Goal: Task Accomplishment & Management: Manage account settings

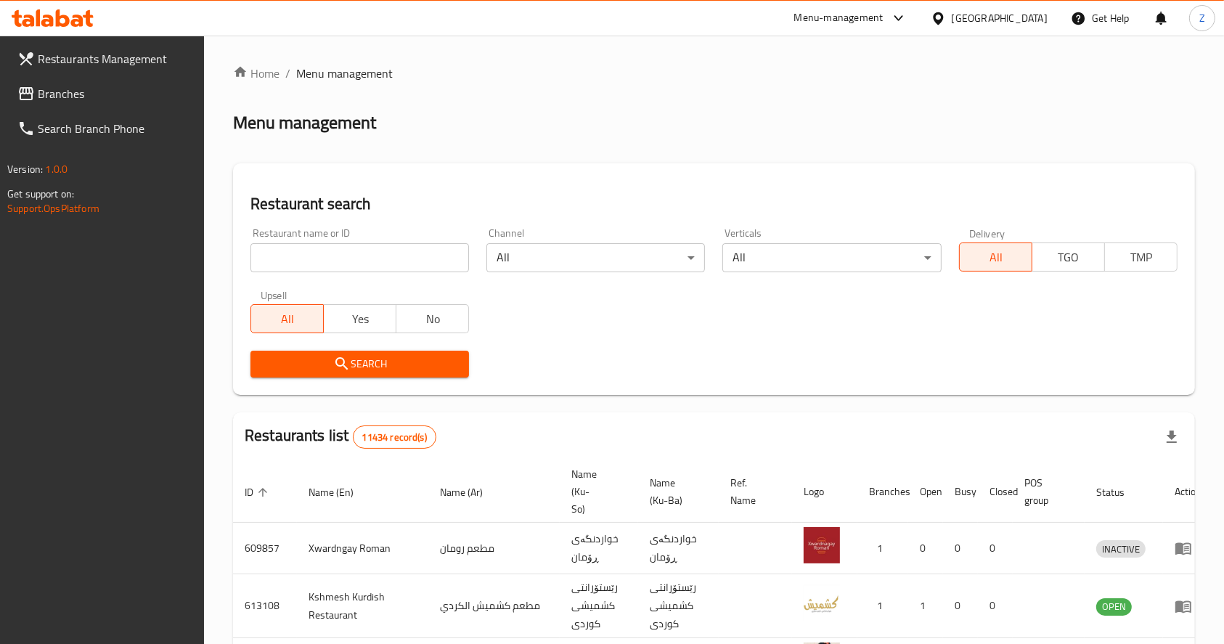
click at [384, 259] on input "search" at bounding box center [359, 257] width 218 height 29
click at [281, 255] on input "search" at bounding box center [359, 257] width 218 height 29
type input "w"
type input "[PERSON_NAME]"
click at [372, 357] on span "Search" at bounding box center [359, 364] width 195 height 18
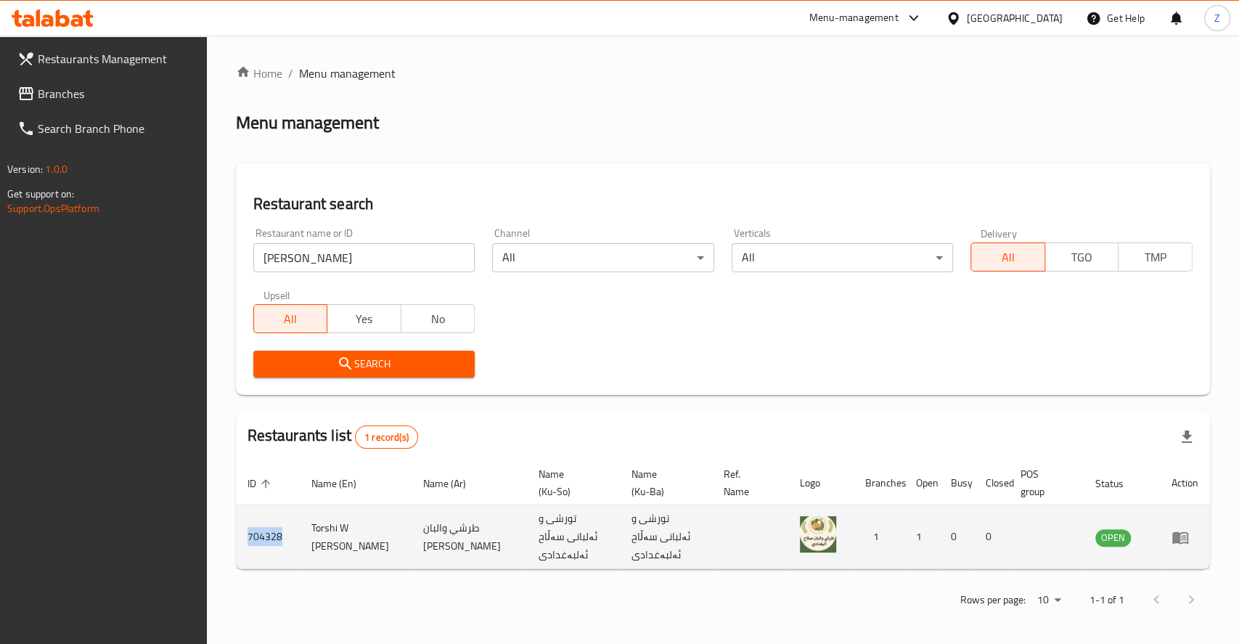
drag, startPoint x: 279, startPoint y: 529, endPoint x: 245, endPoint y: 531, distance: 34.2
click at [245, 531] on td "704328" at bounding box center [268, 537] width 64 height 64
copy td "704328"
drag, startPoint x: 381, startPoint y: 540, endPoint x: 308, endPoint y: 522, distance: 75.5
click at [308, 522] on td "Torshi W [PERSON_NAME]" at bounding box center [356, 537] width 112 height 64
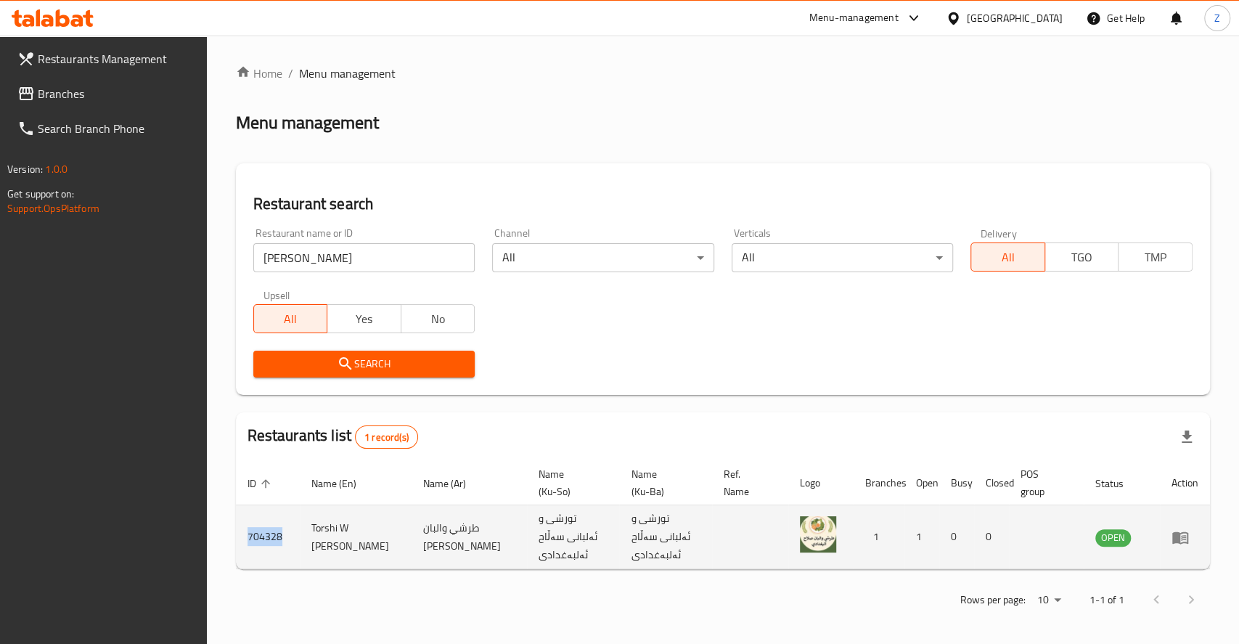
copy td "Torshi W [PERSON_NAME]"
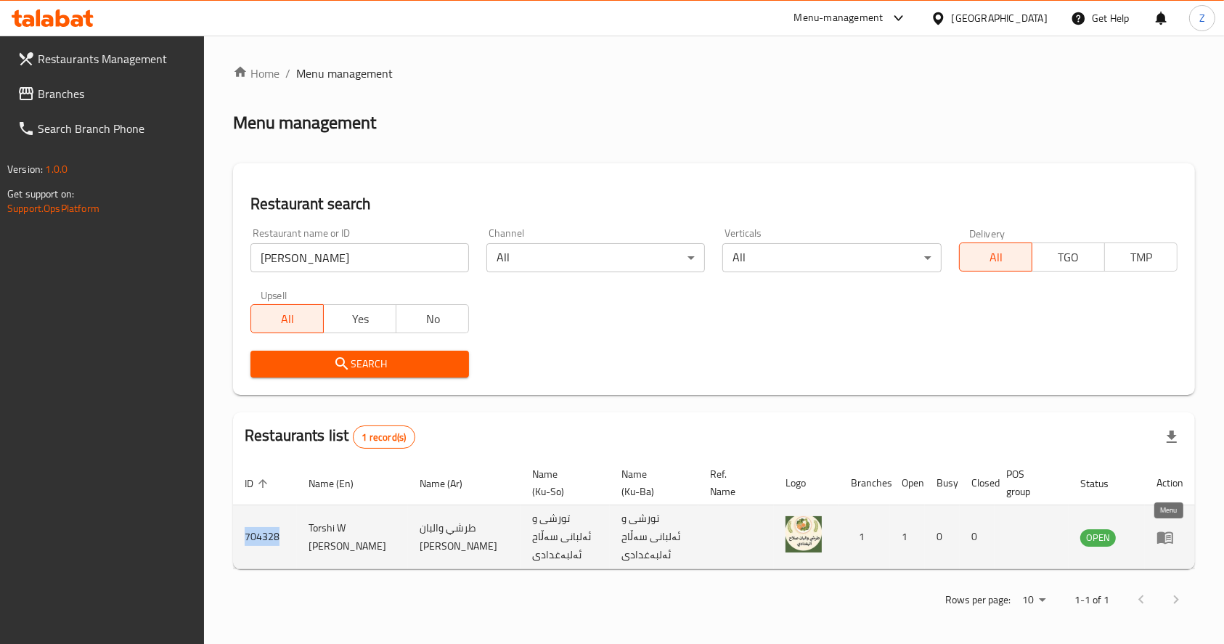
click at [1162, 538] on icon "enhanced table" at bounding box center [1165, 537] width 16 height 12
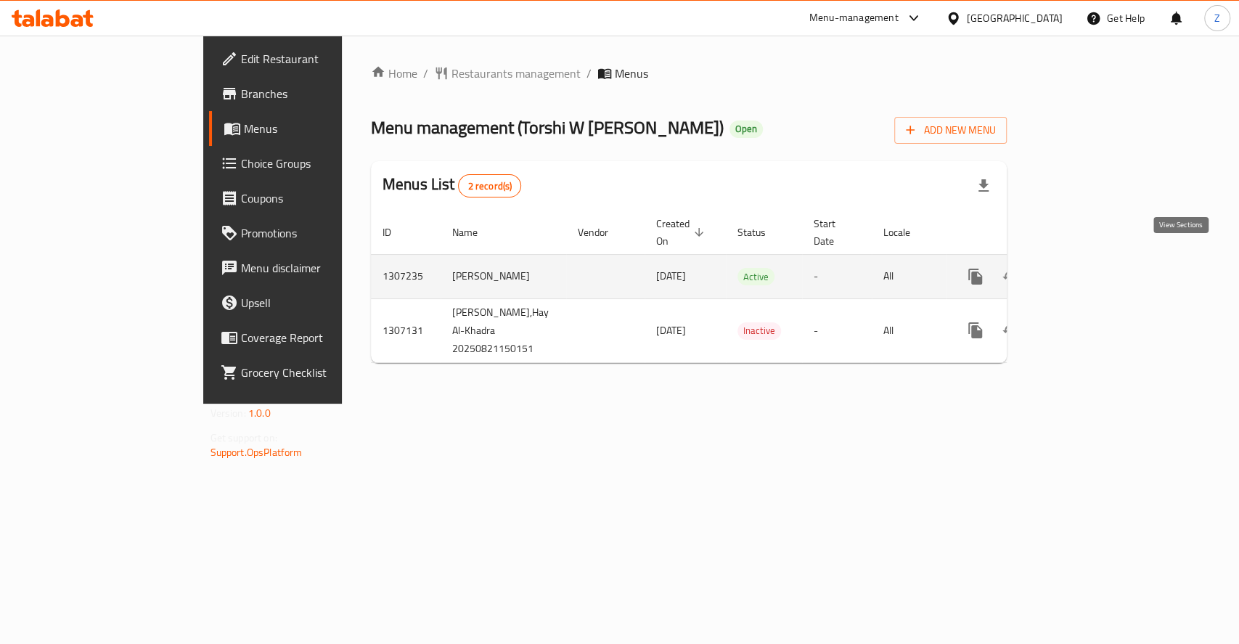
click at [1089, 268] on icon "enhanced table" at bounding box center [1079, 276] width 17 height 17
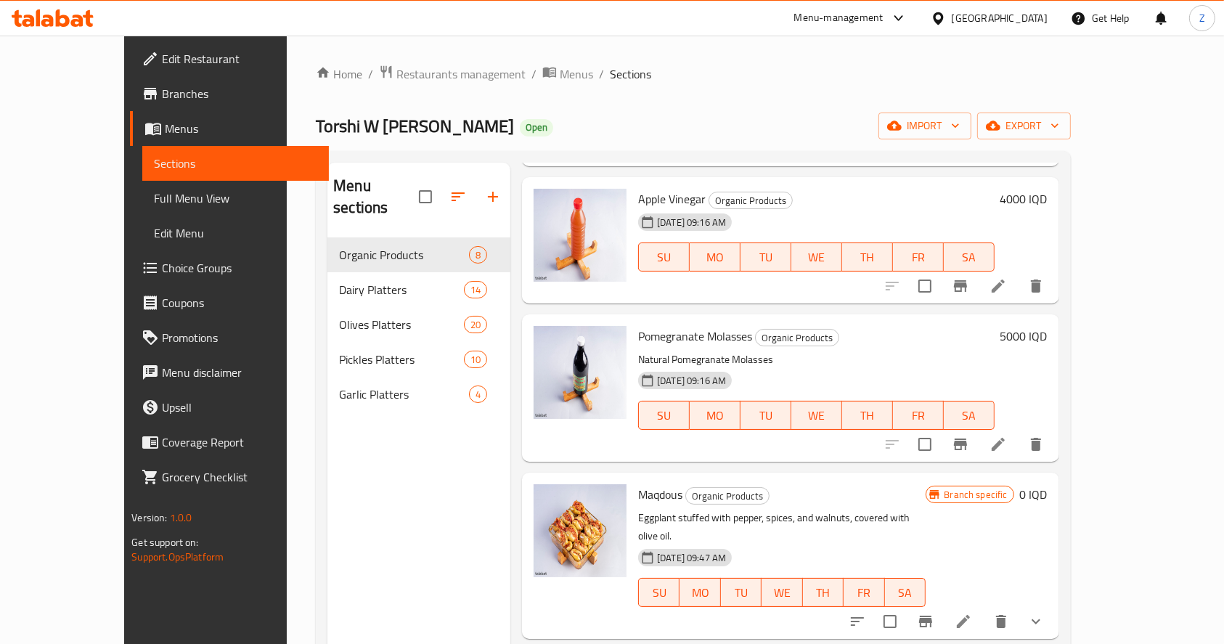
scroll to position [193, 0]
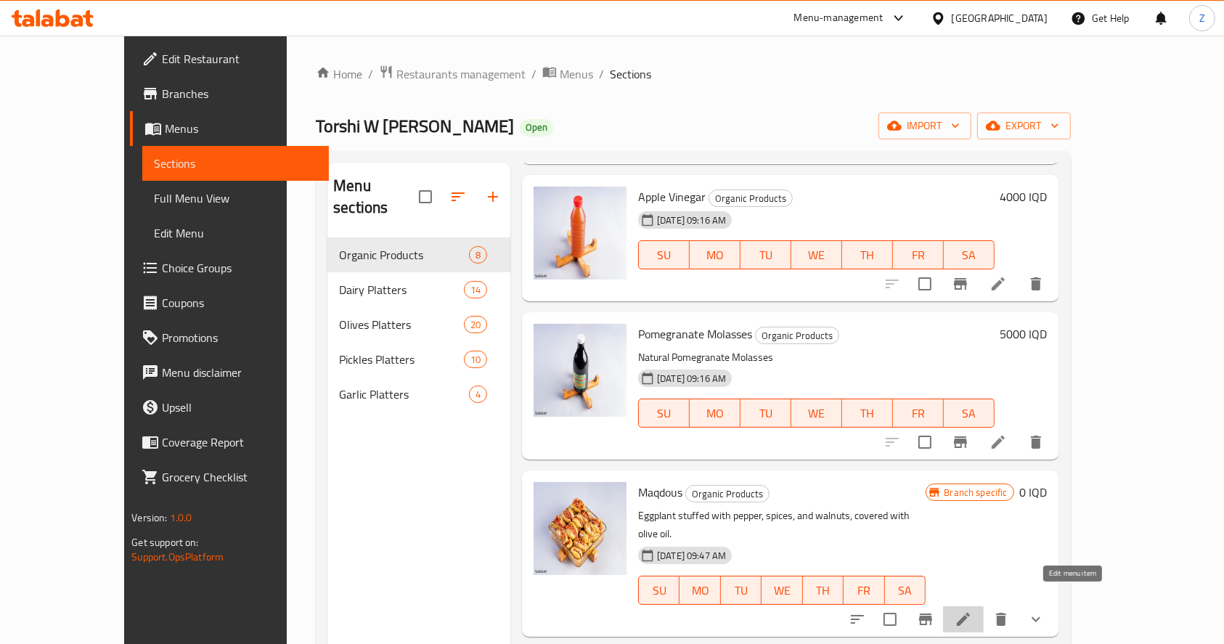
click at [970, 613] on icon at bounding box center [963, 619] width 13 height 13
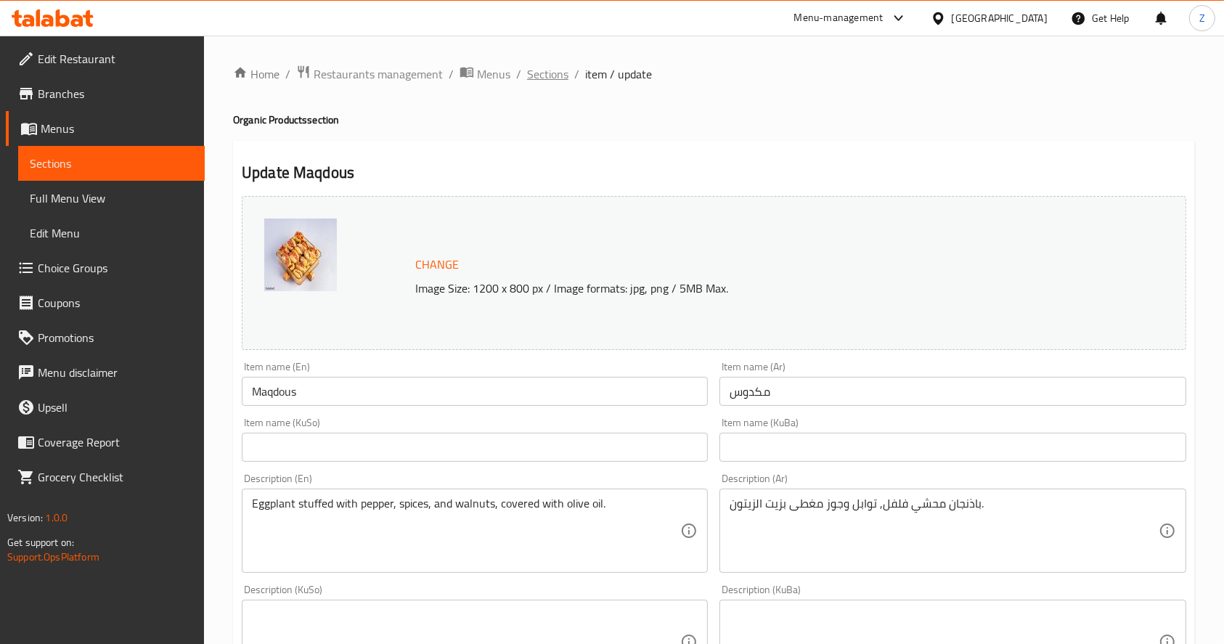
click at [550, 79] on span "Sections" at bounding box center [547, 73] width 41 height 17
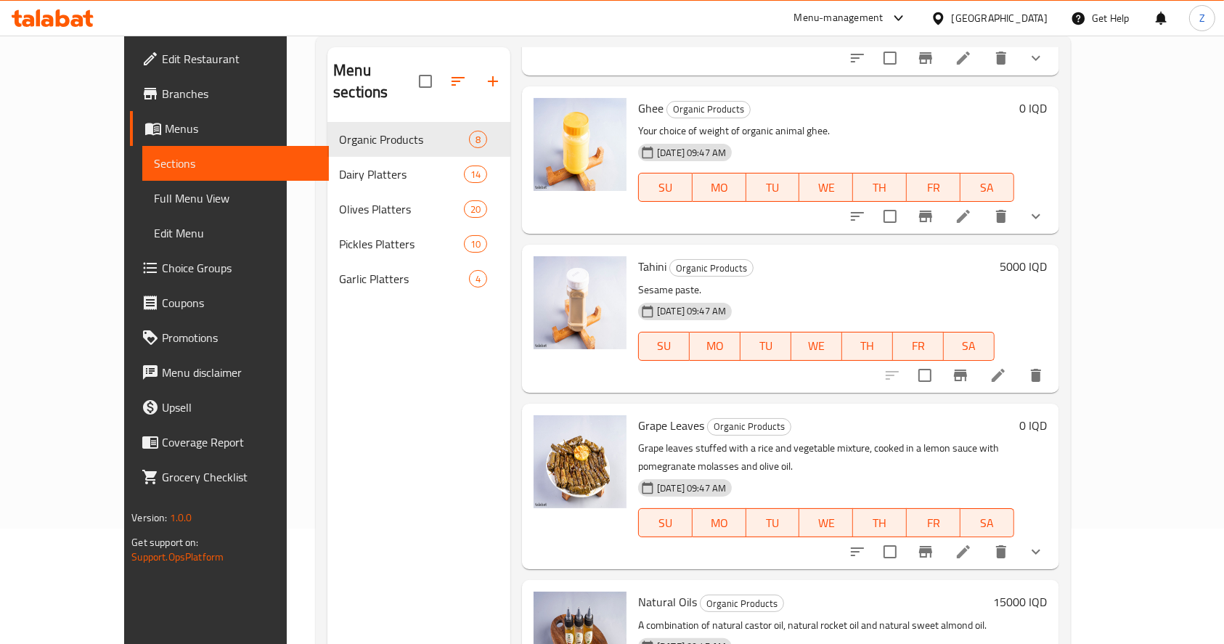
scroll to position [203, 0]
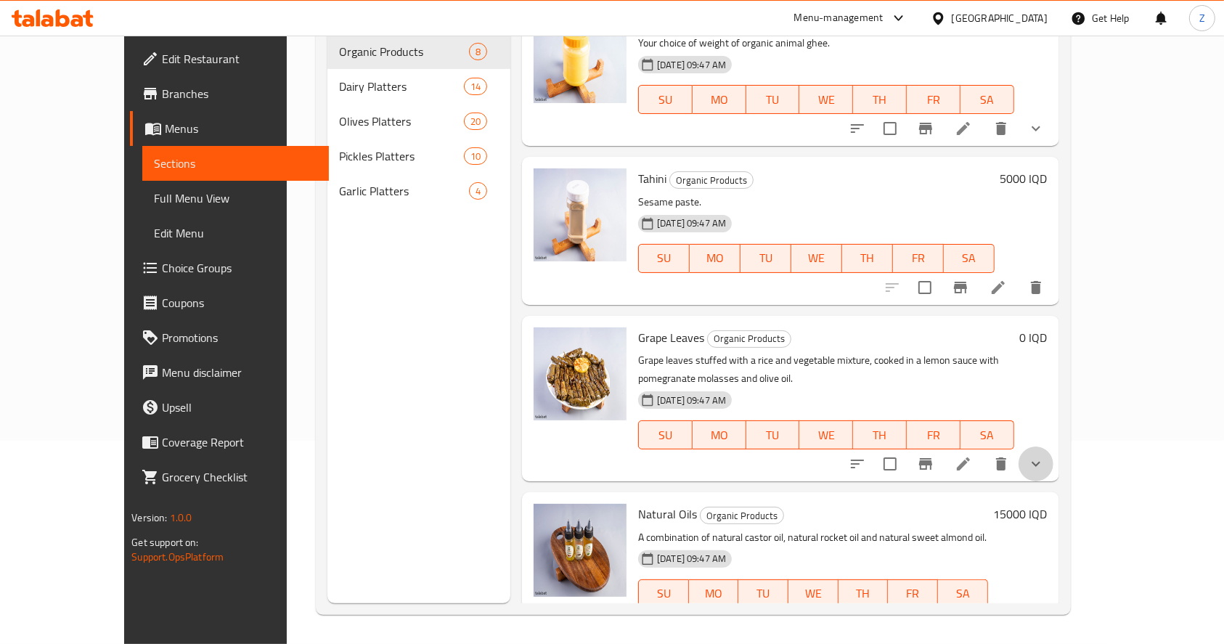
click at [1053, 446] on button "show more" at bounding box center [1035, 463] width 35 height 35
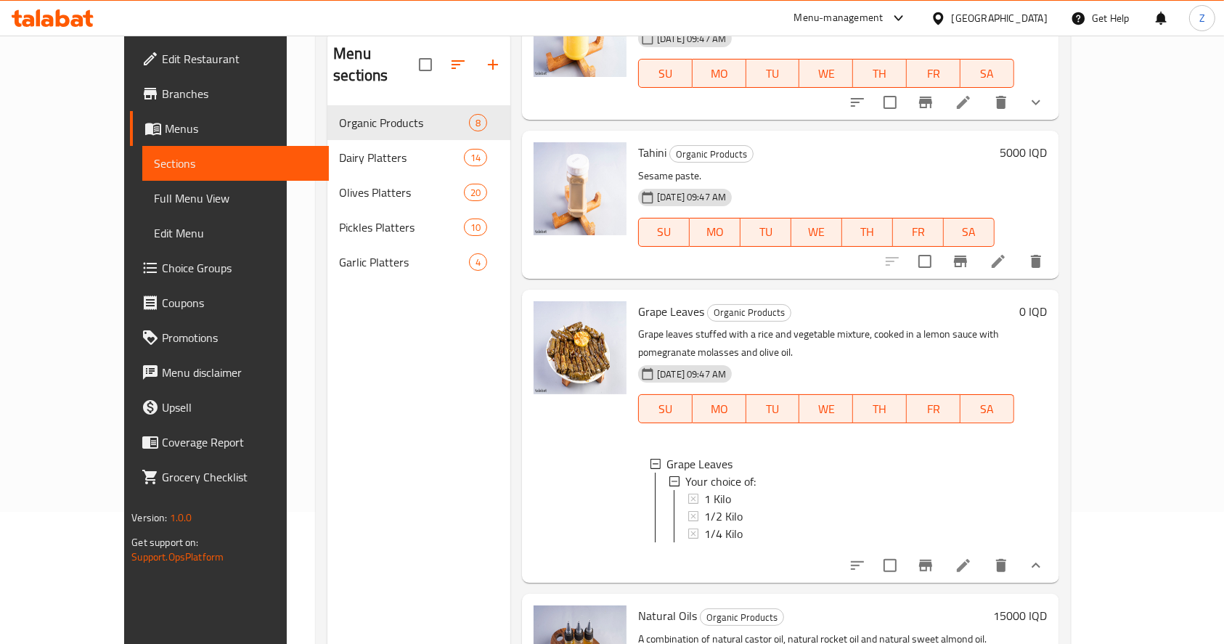
scroll to position [106, 0]
